Goal: Task Accomplishment & Management: Use online tool/utility

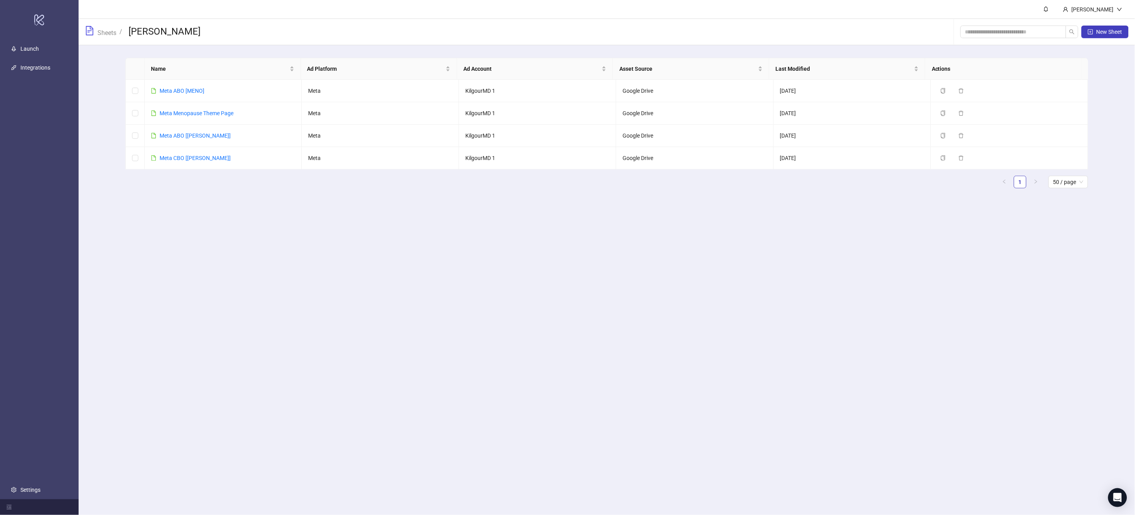
click at [92, 39] on div "Sheets / [PERSON_NAME]" at bounding box center [143, 32] width 116 height 26
click at [103, 31] on link "Sheets" at bounding box center [107, 32] width 22 height 9
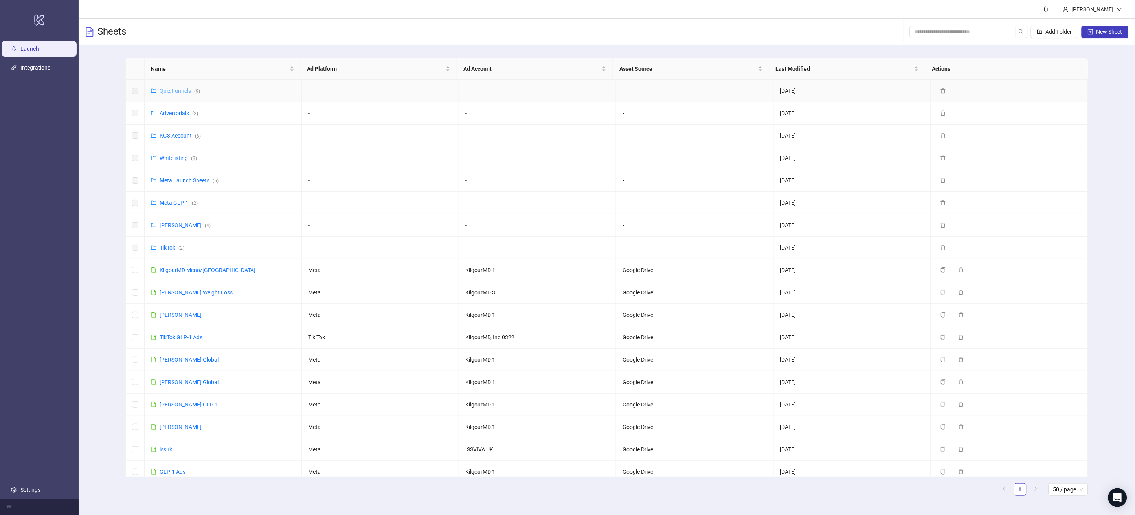
click at [179, 89] on link "Quiz Funnels ( 9 )" at bounding box center [180, 91] width 40 height 6
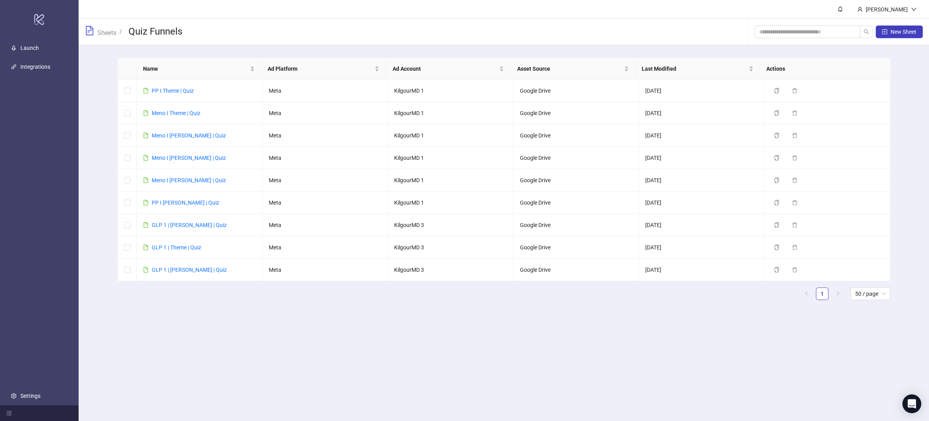
drag, startPoint x: 216, startPoint y: 323, endPoint x: 200, endPoint y: 300, distance: 27.8
click at [216, 323] on main "[PERSON_NAME] Sheets / Quiz Funnels New Sheet Name Ad Platform Ad Account Asset…" at bounding box center [504, 210] width 850 height 421
click at [184, 270] on link "GLP 1 | [PERSON_NAME] | Quiz" at bounding box center [189, 270] width 75 height 6
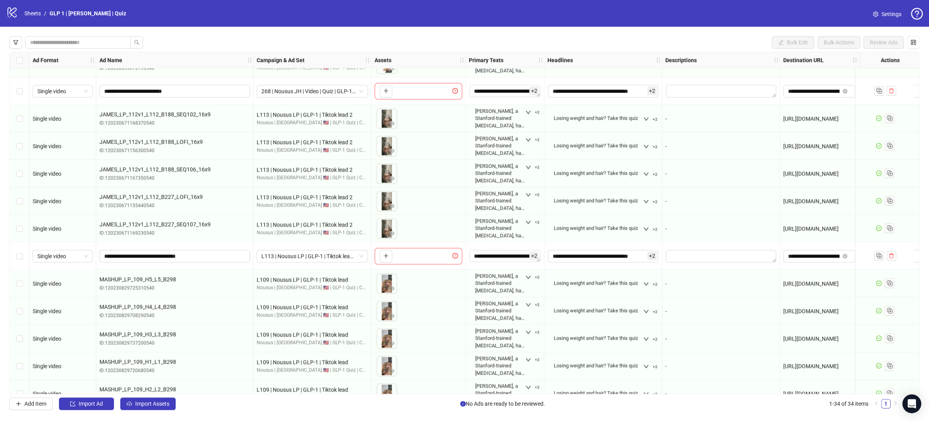
scroll to position [612, 0]
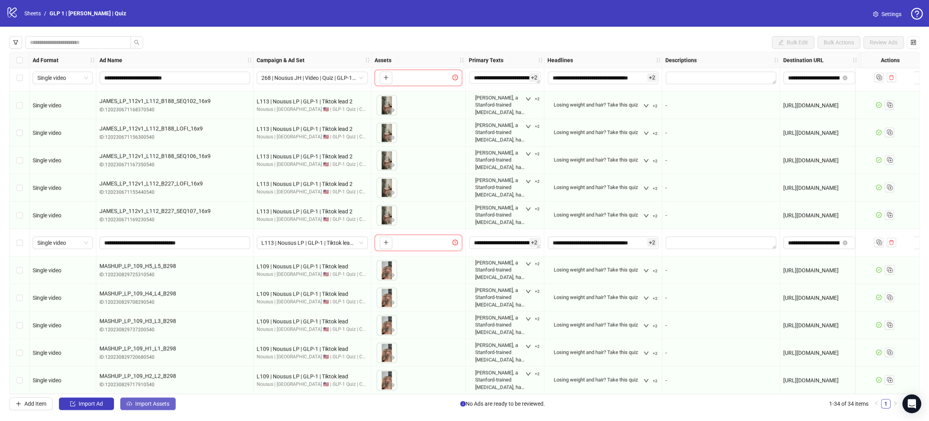
click at [149, 408] on button "Import Assets" at bounding box center [147, 404] width 55 height 13
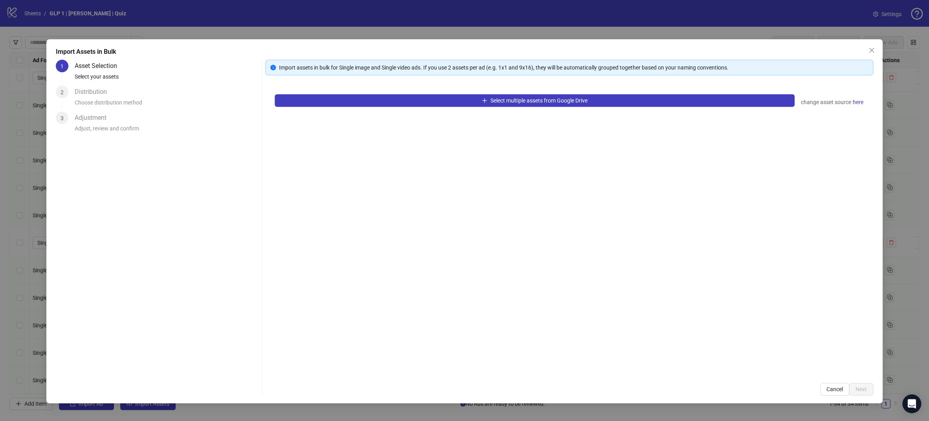
click at [419, 107] on div "Select multiple assets from Google Drive change asset source here" at bounding box center [569, 229] width 608 height 289
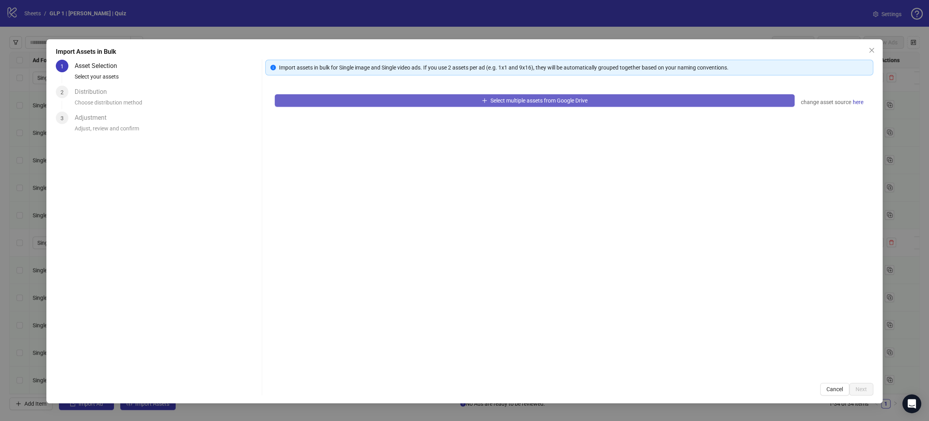
click at [423, 102] on button "Select multiple assets from Google Drive" at bounding box center [535, 100] width 520 height 13
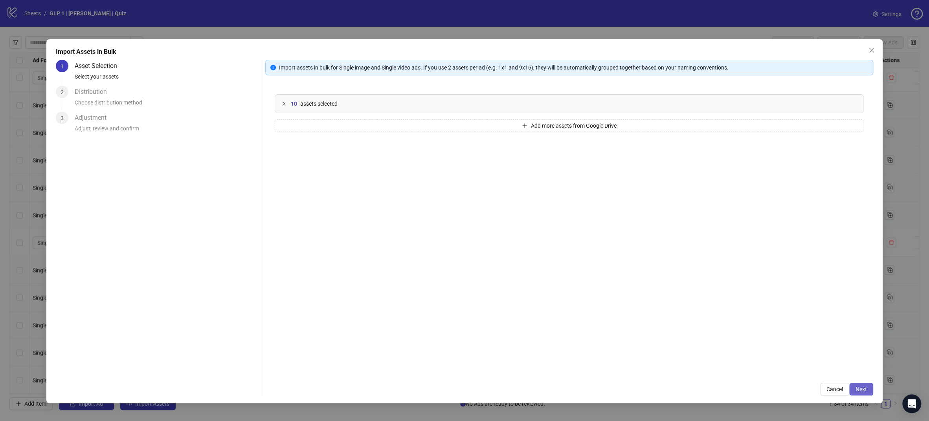
click at [865, 391] on span "Next" at bounding box center [860, 389] width 11 height 6
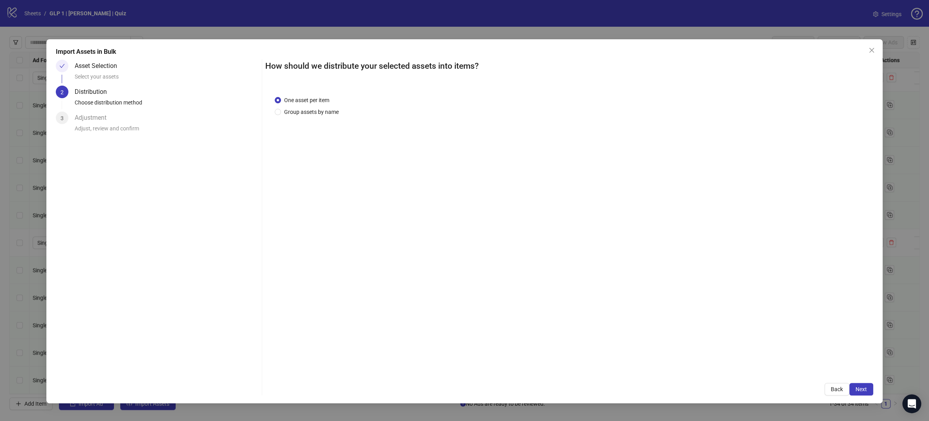
click at [867, 391] on button "Next" at bounding box center [861, 389] width 24 height 13
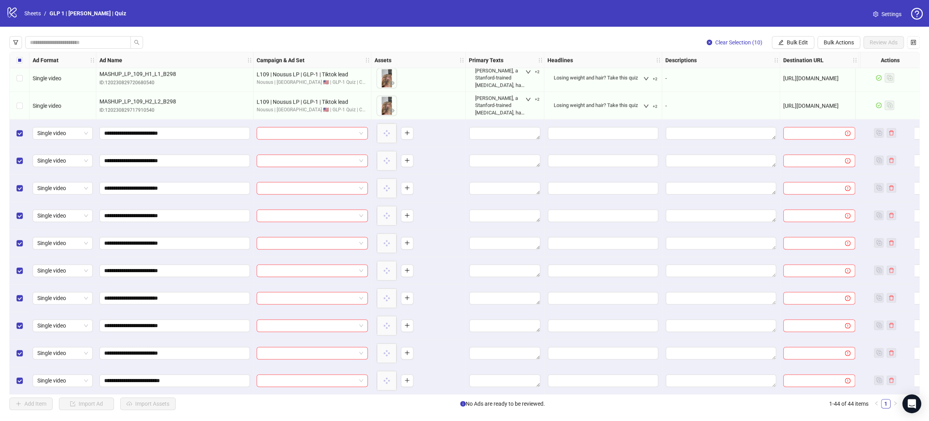
scroll to position [887, 0]
click at [844, 40] on span "Bulk Actions" at bounding box center [839, 42] width 30 height 6
click at [843, 57] on span "Delete" at bounding box center [850, 58] width 54 height 9
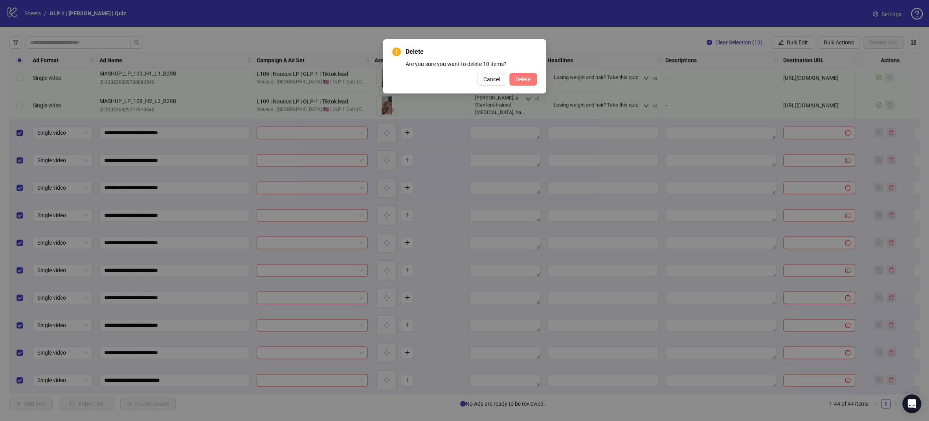
click at [525, 81] on span "Delete" at bounding box center [523, 79] width 15 height 6
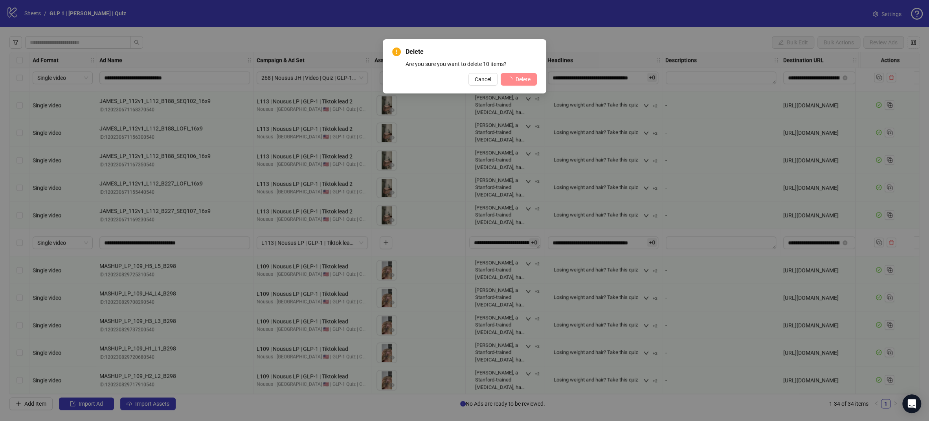
scroll to position [612, 0]
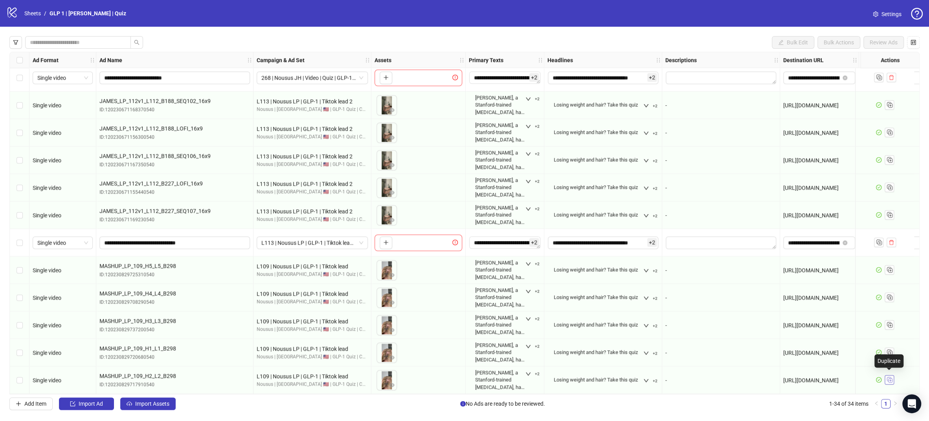
click at [890, 377] on icon "Duplicate" at bounding box center [889, 380] width 8 height 8
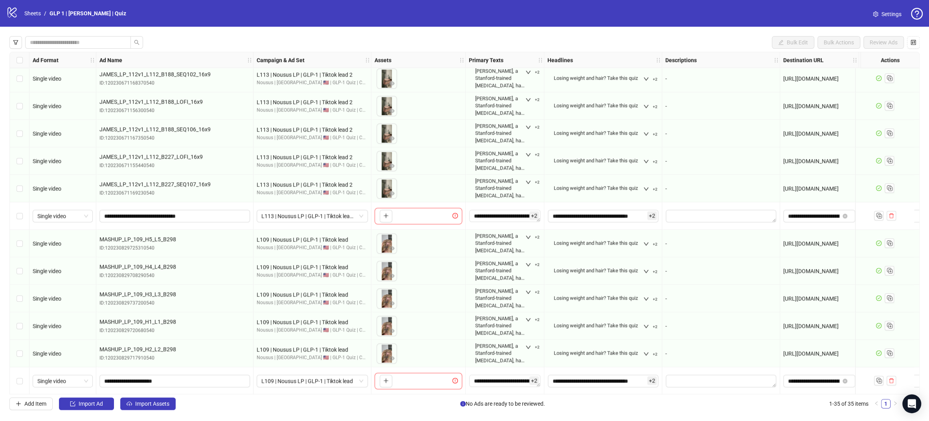
scroll to position [639, 0]
click at [167, 408] on button "Import Assets" at bounding box center [147, 404] width 55 height 13
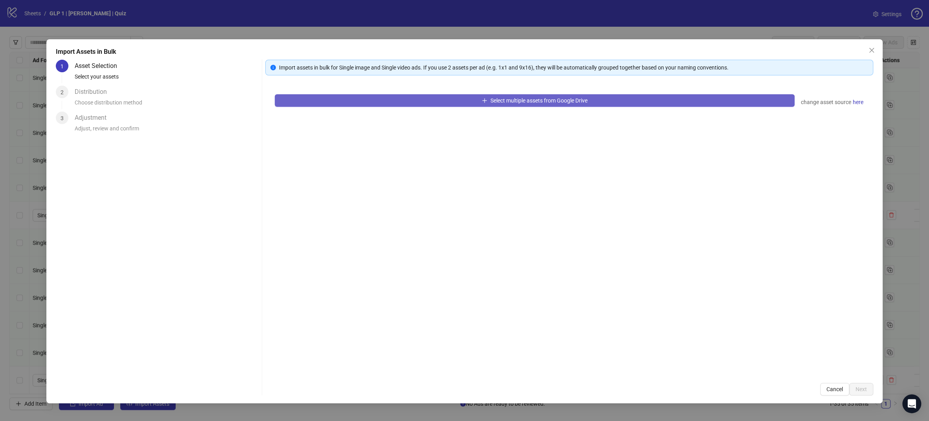
click at [362, 99] on button "Select multiple assets from Google Drive" at bounding box center [535, 100] width 520 height 13
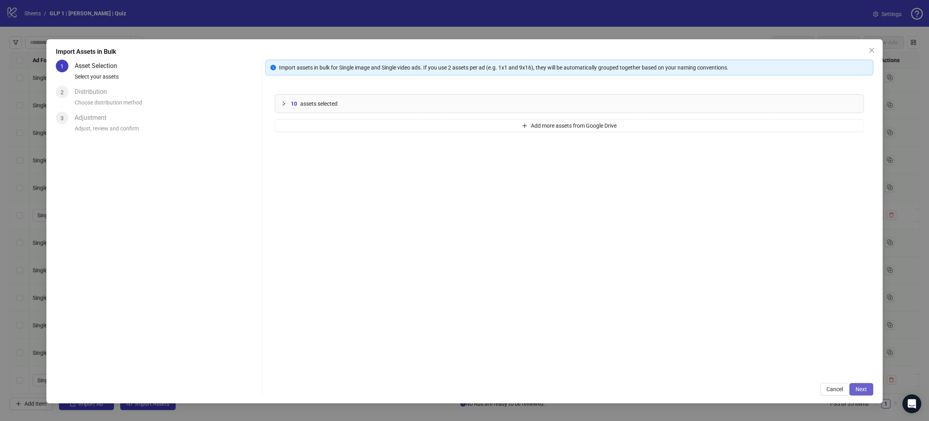
click at [866, 392] on button "Next" at bounding box center [861, 389] width 24 height 13
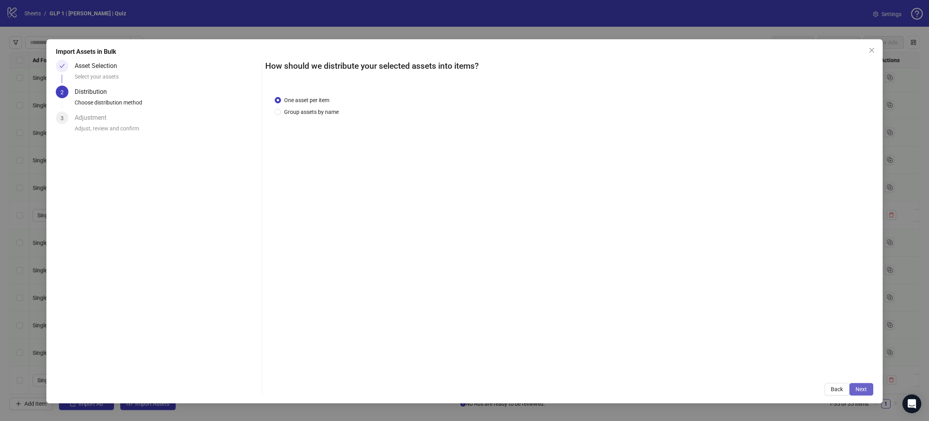
click at [862, 386] on span "Next" at bounding box center [860, 389] width 11 height 6
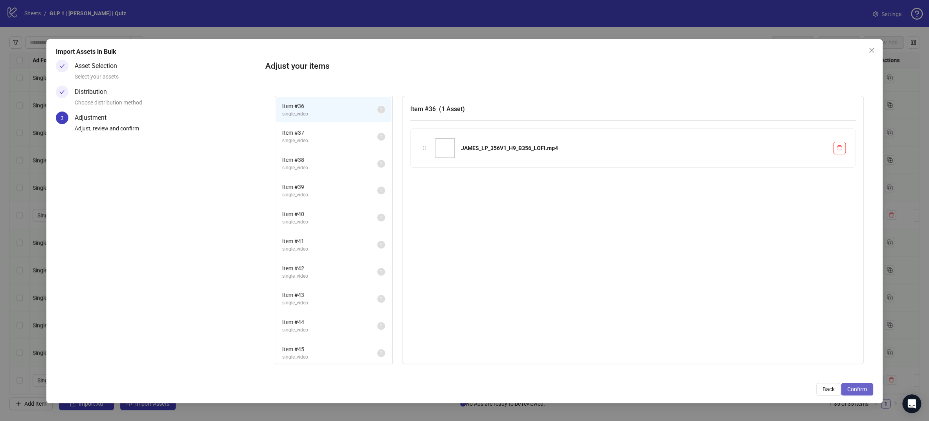
click at [868, 390] on button "Confirm" at bounding box center [857, 389] width 32 height 13
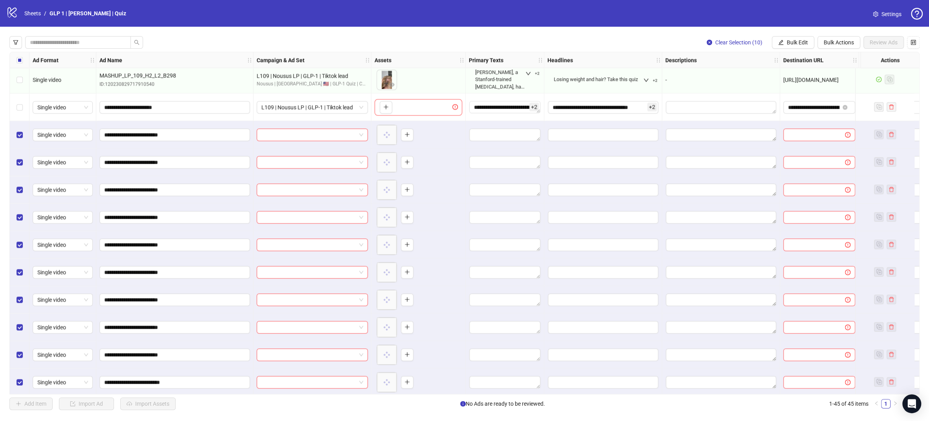
scroll to position [914, 0]
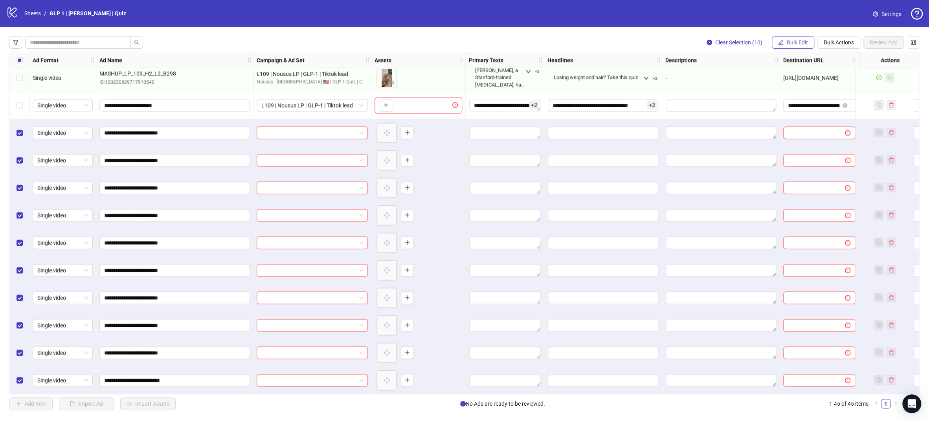
click at [802, 43] on span "Bulk Edit" at bounding box center [797, 42] width 21 height 6
click at [810, 84] on span "Campaign & Ad Set" at bounding box center [800, 83] width 47 height 9
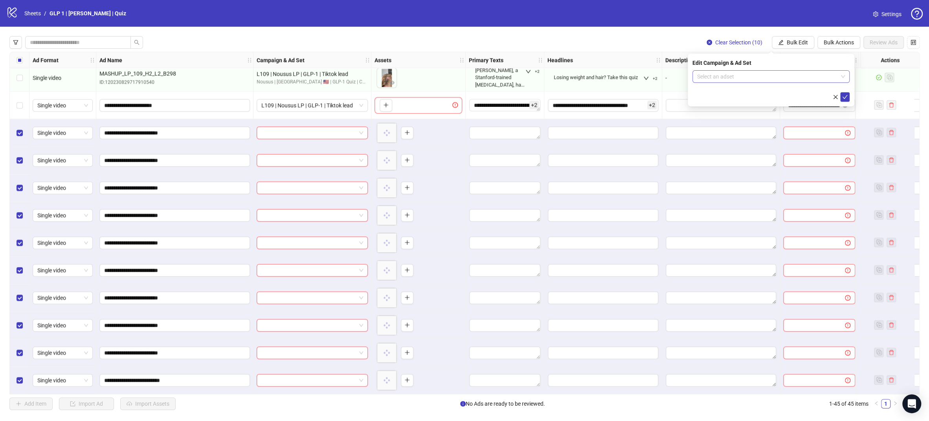
click at [769, 79] on input "search" at bounding box center [767, 77] width 141 height 12
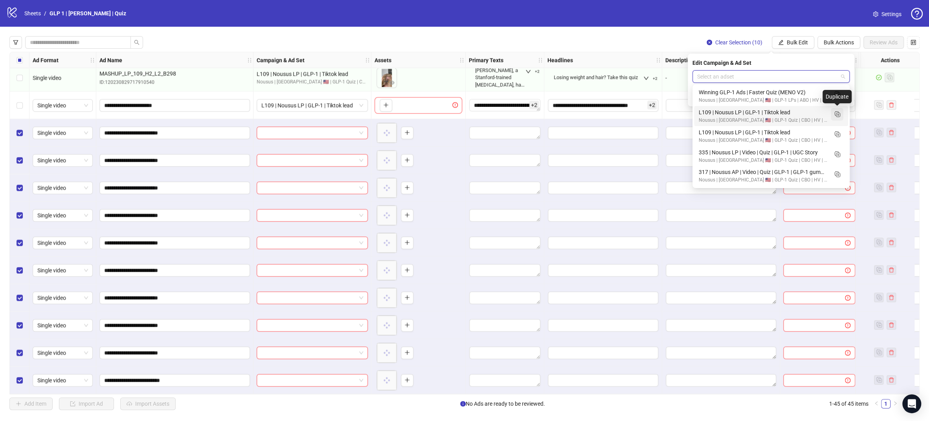
click at [835, 111] on icon "Duplicate" at bounding box center [837, 114] width 8 height 8
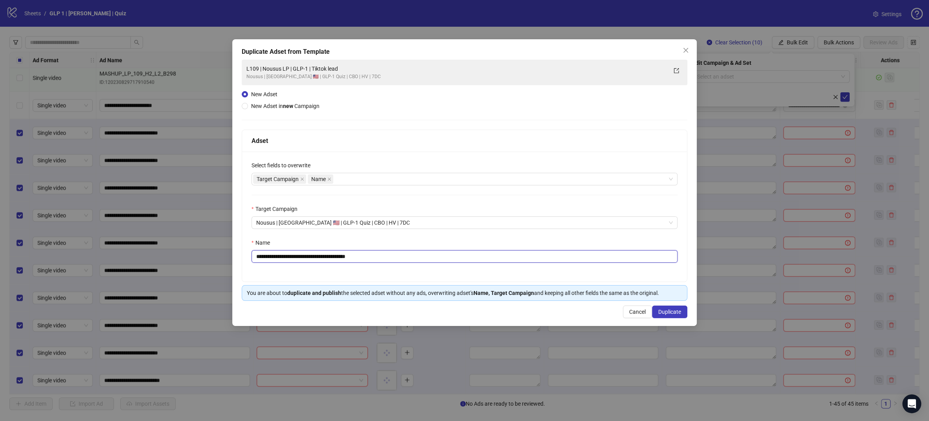
click at [413, 259] on input "**********" at bounding box center [464, 256] width 426 height 13
paste input "**********"
type input "**********"
click at [655, 313] on button "Duplicate" at bounding box center [669, 312] width 35 height 13
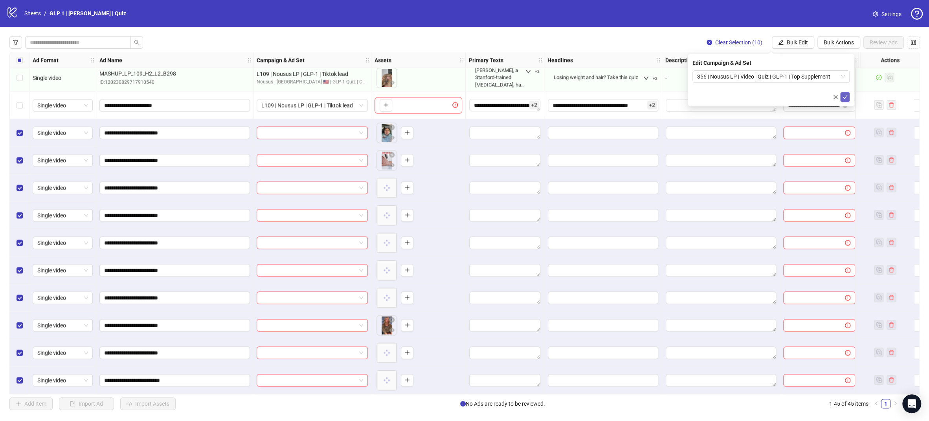
click at [843, 95] on icon "check" at bounding box center [845, 97] width 6 height 6
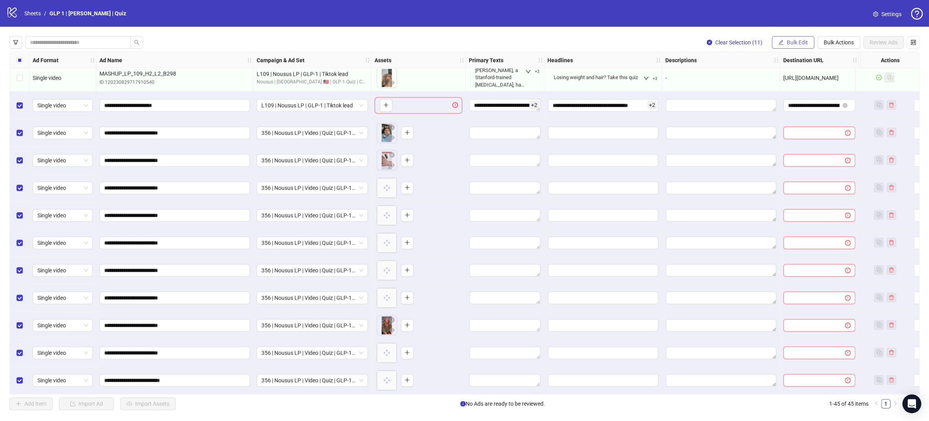
click at [806, 44] on span "Bulk Edit" at bounding box center [797, 42] width 21 height 6
click at [794, 99] on span "Primary Texts" at bounding box center [800, 96] width 47 height 9
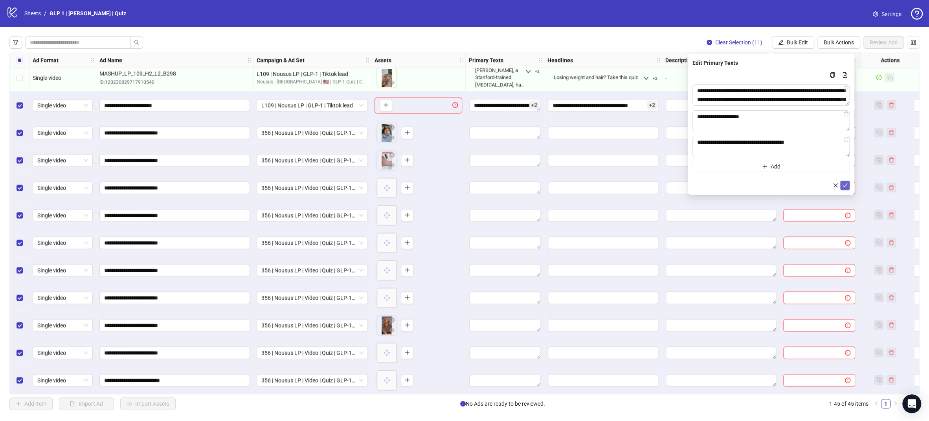
click at [846, 189] on button "submit" at bounding box center [844, 185] width 9 height 9
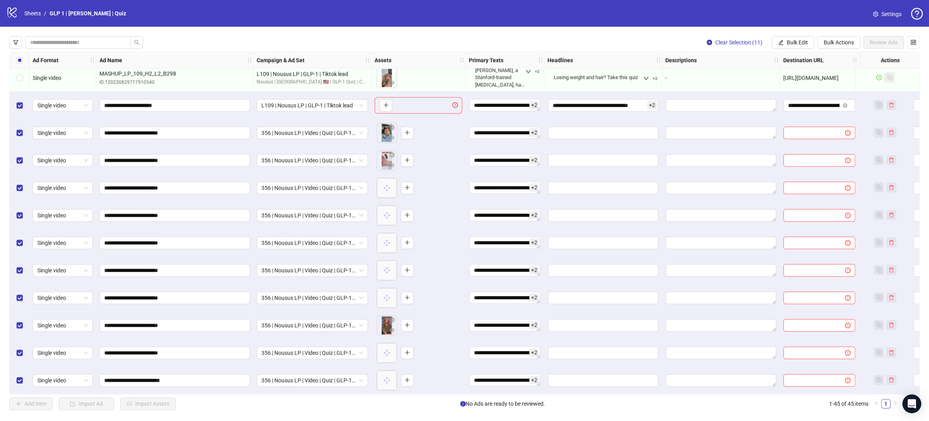
drag, startPoint x: 791, startPoint y: 47, endPoint x: 792, endPoint y: 53, distance: 6.1
click at [790, 48] on button "Bulk Edit" at bounding box center [793, 42] width 42 height 13
click at [795, 111] on span "Headlines" at bounding box center [800, 109] width 47 height 9
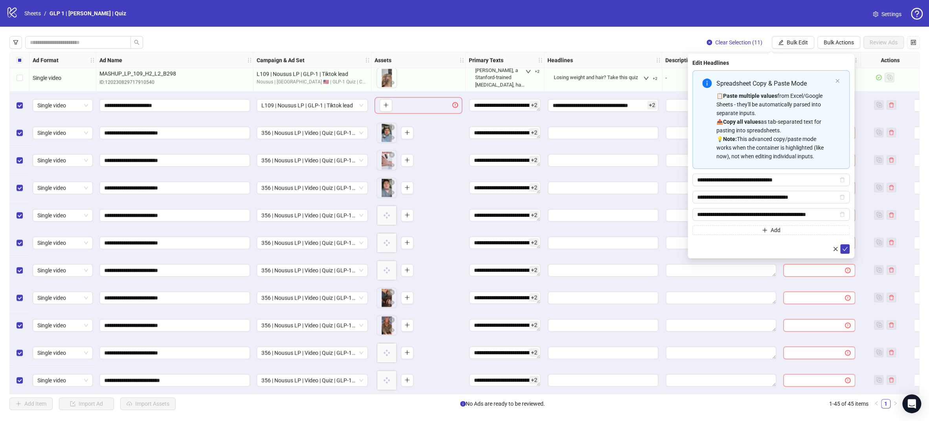
click at [842, 244] on button "submit" at bounding box center [844, 248] width 9 height 9
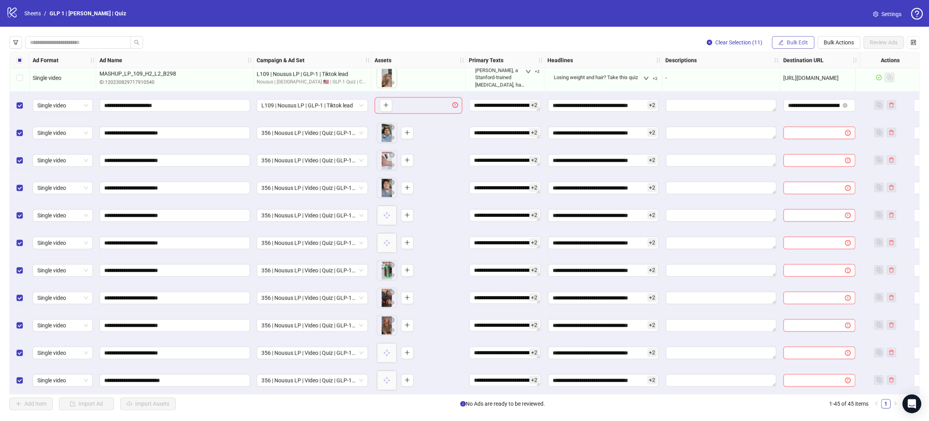
click at [793, 40] on span "Bulk Edit" at bounding box center [797, 42] width 21 height 6
click at [797, 136] on span "Destination URL" at bounding box center [800, 134] width 47 height 9
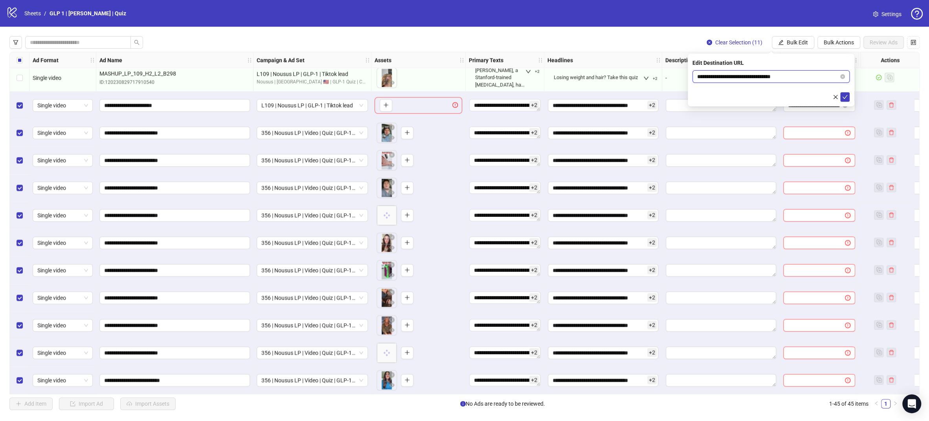
click at [781, 80] on input "**********" at bounding box center [767, 76] width 141 height 9
paste input "***"
type input "**********"
click at [845, 98] on icon "check" at bounding box center [845, 97] width 6 height 6
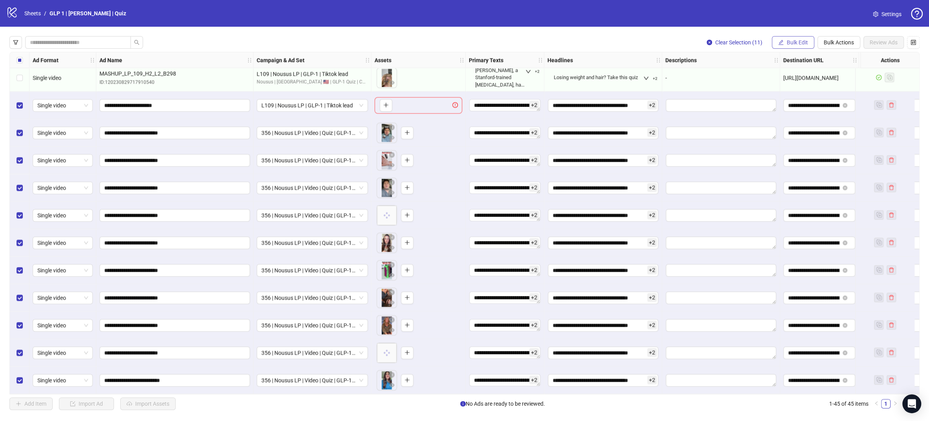
click at [798, 40] on span "Bulk Edit" at bounding box center [797, 42] width 21 height 6
click at [797, 169] on span "Call to Action" at bounding box center [800, 171] width 47 height 9
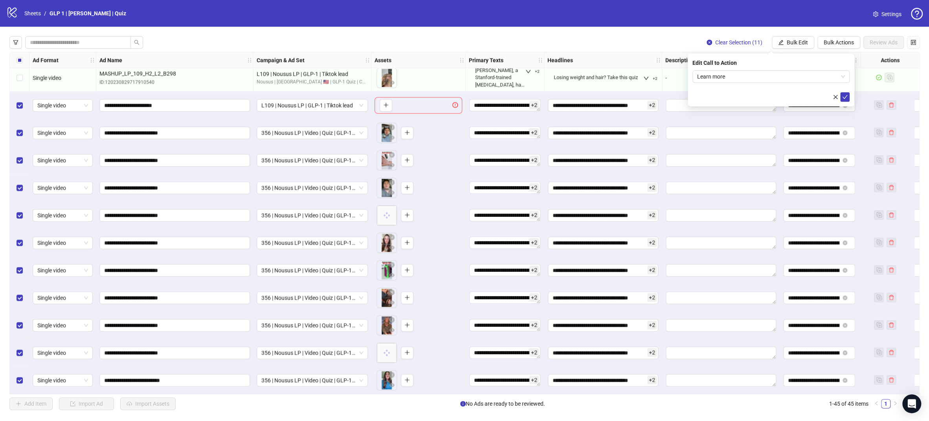
drag, startPoint x: 844, startPoint y: 100, endPoint x: 837, endPoint y: 104, distance: 8.4
click at [844, 100] on button "submit" at bounding box center [844, 96] width 9 height 9
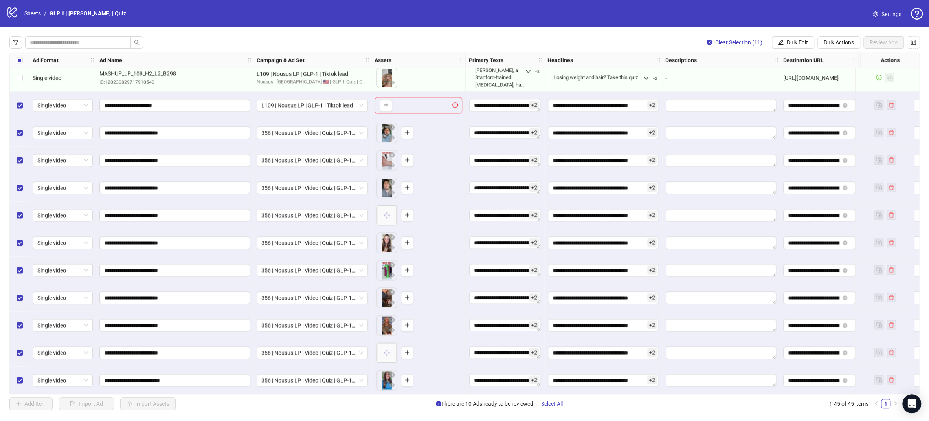
click at [554, 405] on span "Select All" at bounding box center [552, 404] width 22 height 6
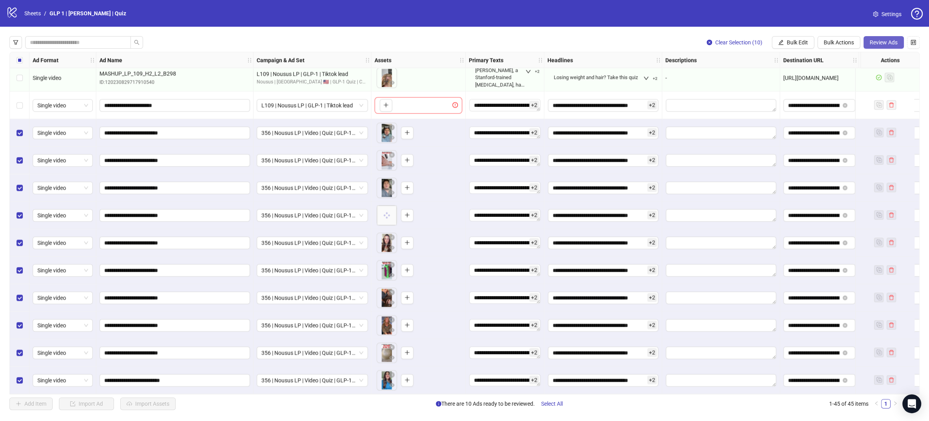
click at [885, 37] on button "Review Ads" at bounding box center [883, 42] width 40 height 13
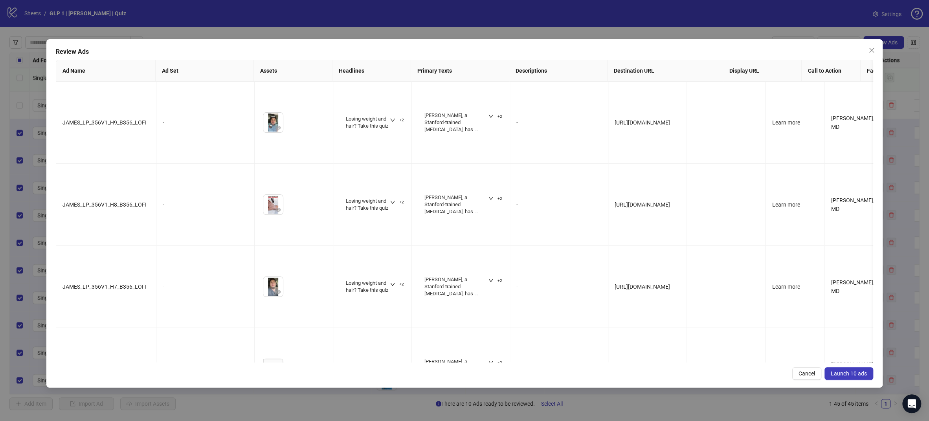
click at [844, 373] on span "Launch 10 ads" at bounding box center [849, 374] width 36 height 6
